Goal: Find specific page/section

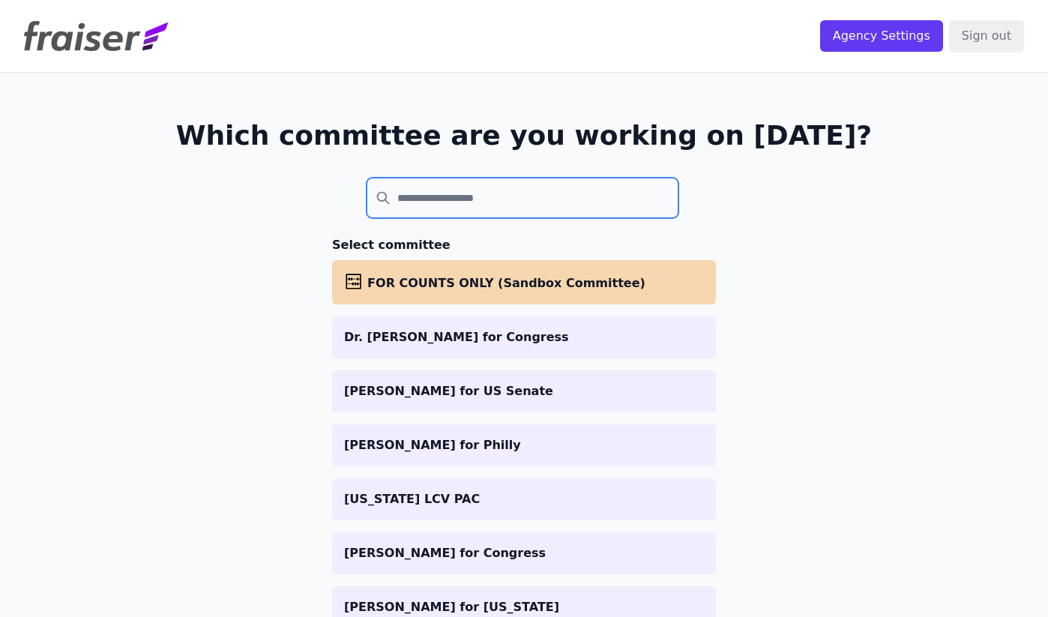
click at [457, 190] on input "search" at bounding box center [523, 198] width 312 height 40
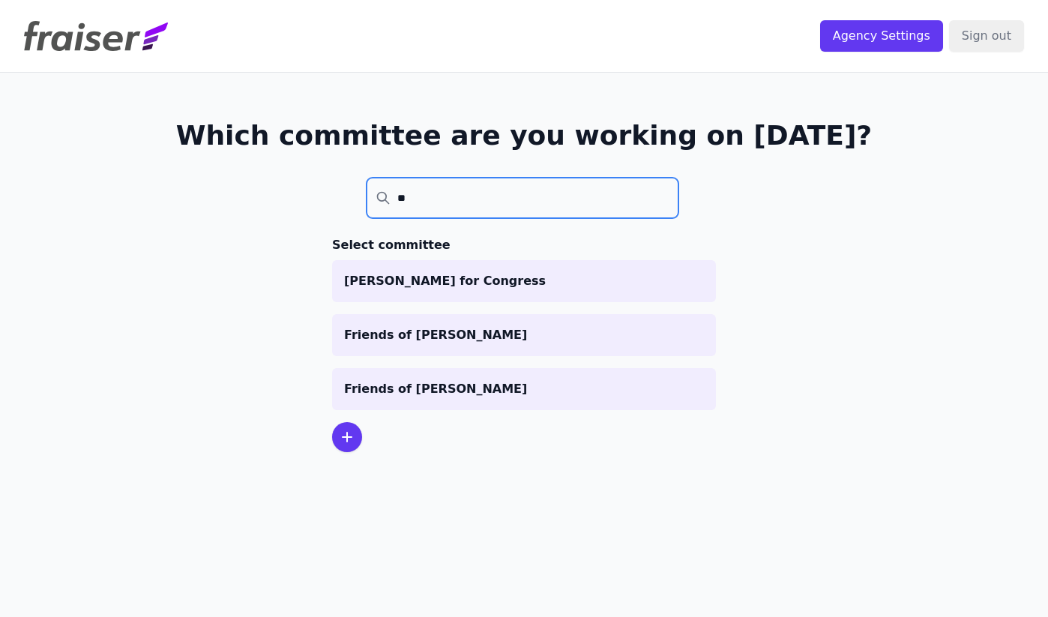
type input "*"
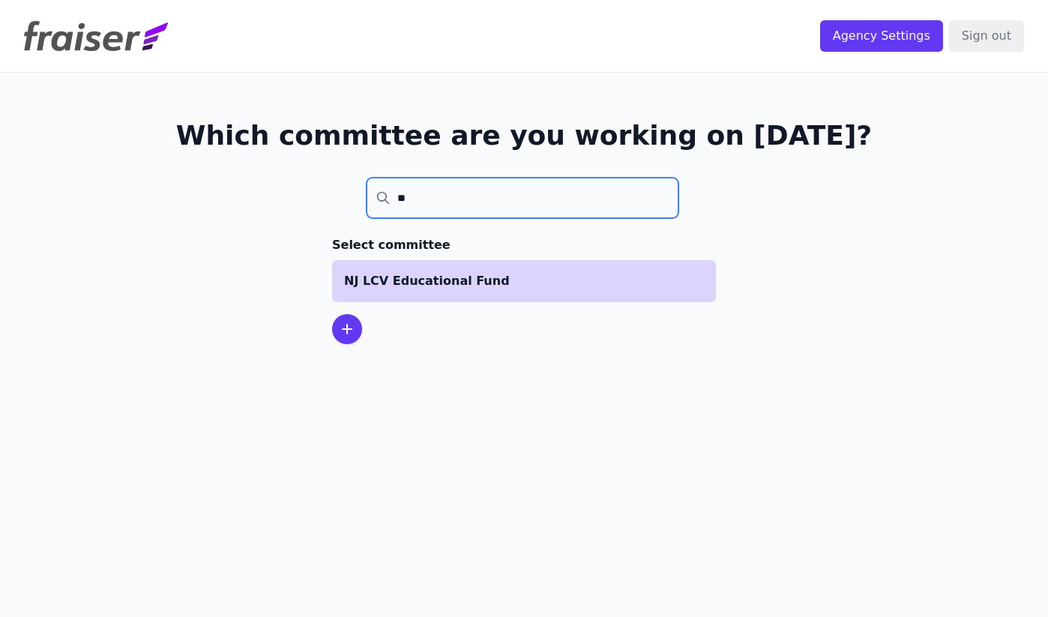
type input "*"
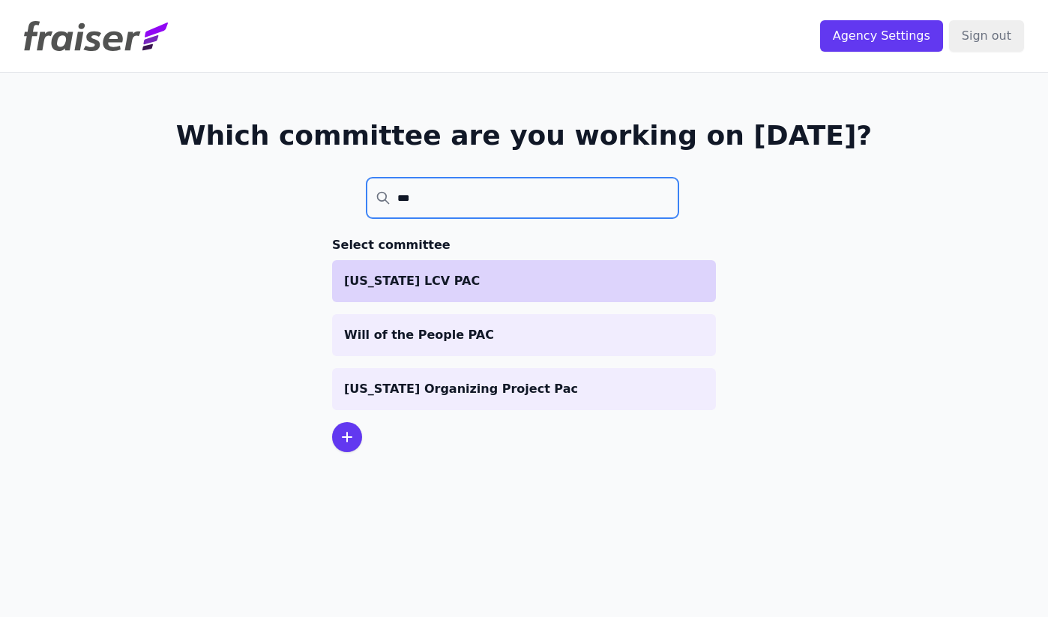
type input "***"
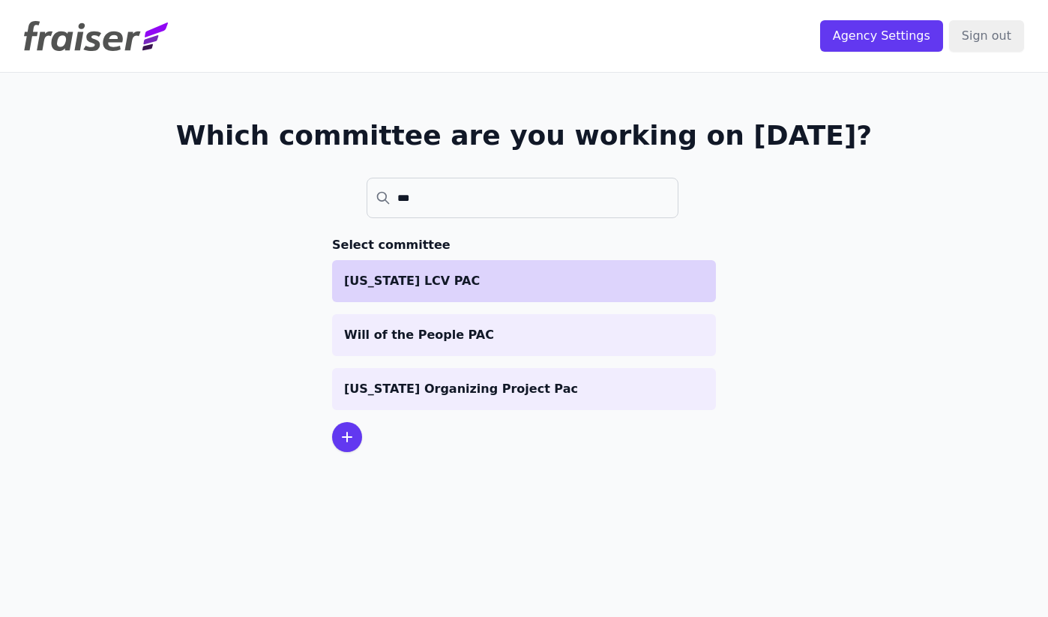
click at [400, 281] on p "[US_STATE] LCV PAC" at bounding box center [524, 281] width 360 height 18
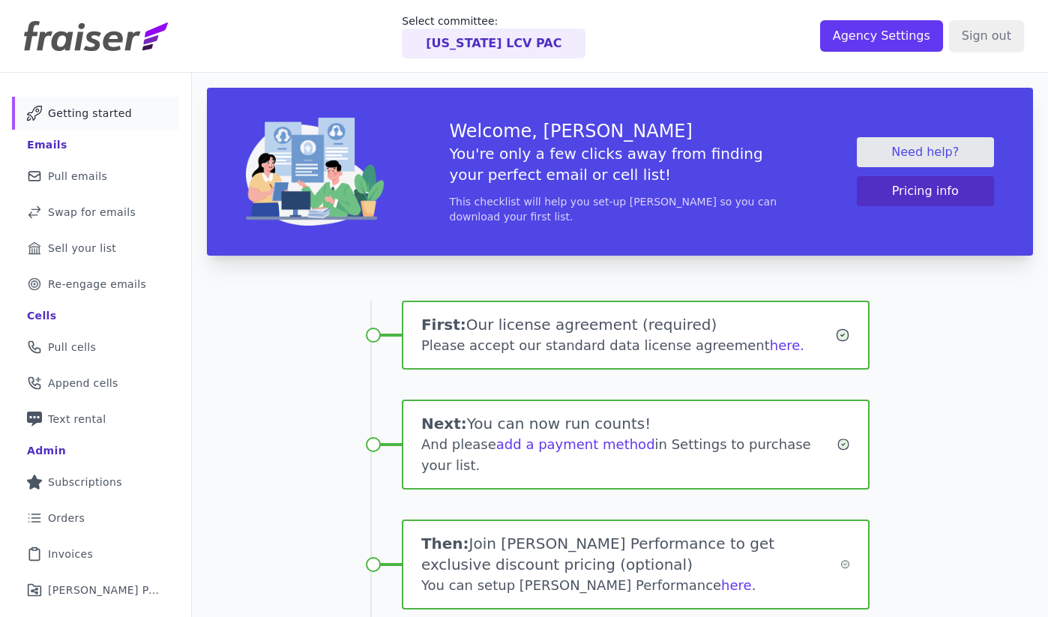
scroll to position [166, 0]
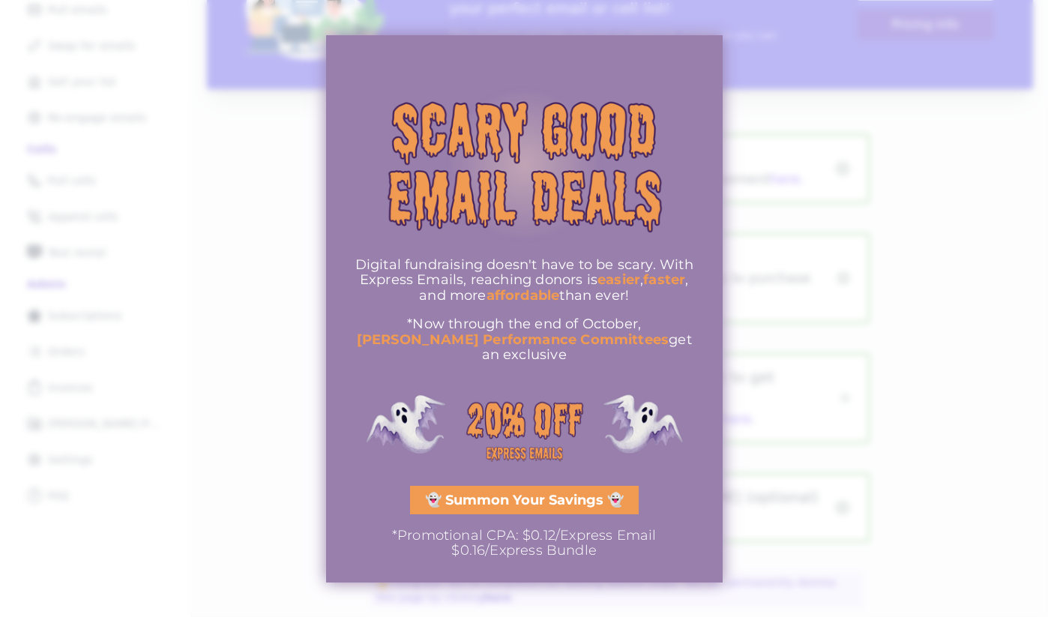
click at [286, 464] on div at bounding box center [524, 308] width 1048 height 617
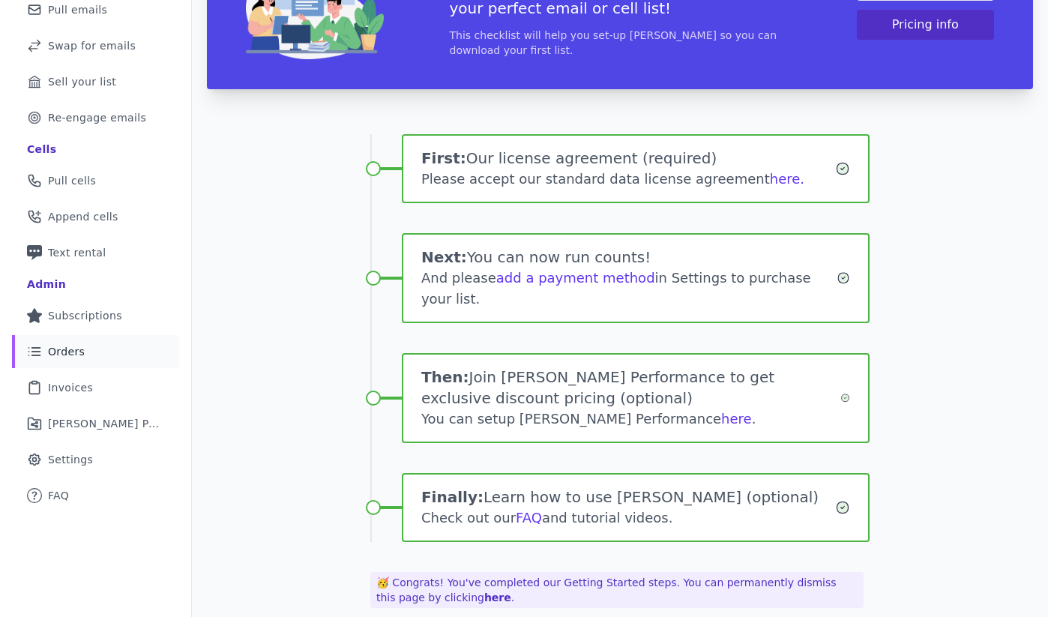
click at [106, 346] on link "List Icon Outline of bulleted list Orders" at bounding box center [95, 351] width 167 height 33
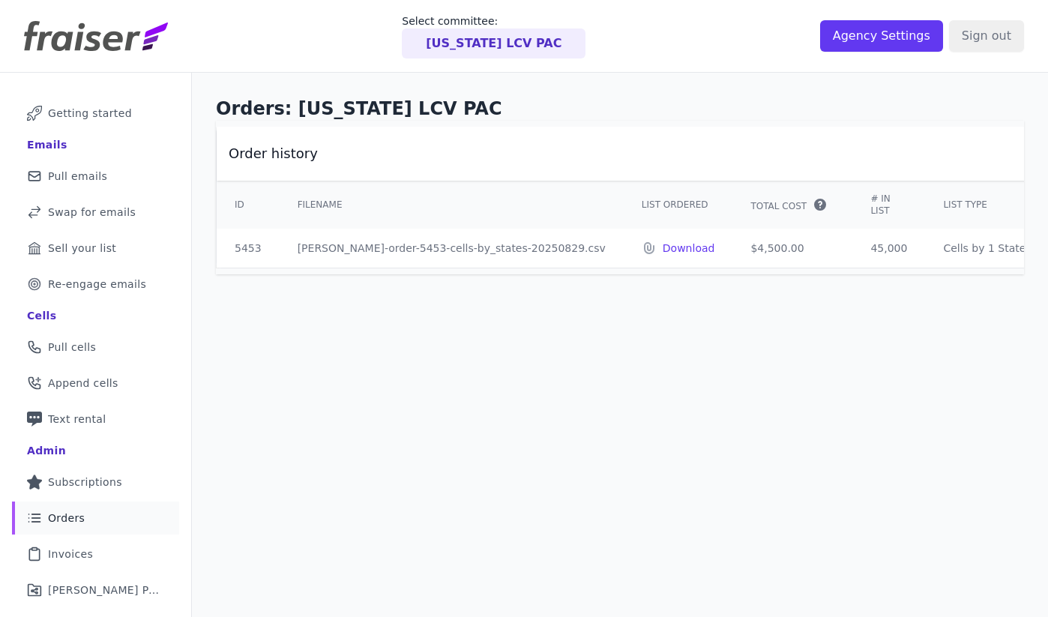
click at [1029, 250] on icon at bounding box center [1033, 248] width 9 height 9
